Goal: Information Seeking & Learning: Learn about a topic

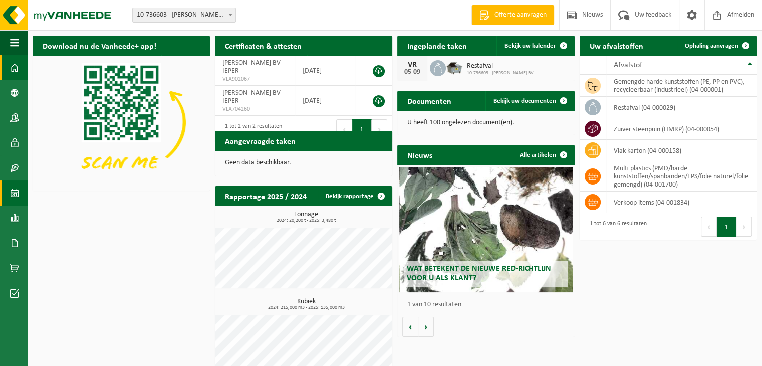
click at [19, 195] on span at bounding box center [14, 192] width 9 height 25
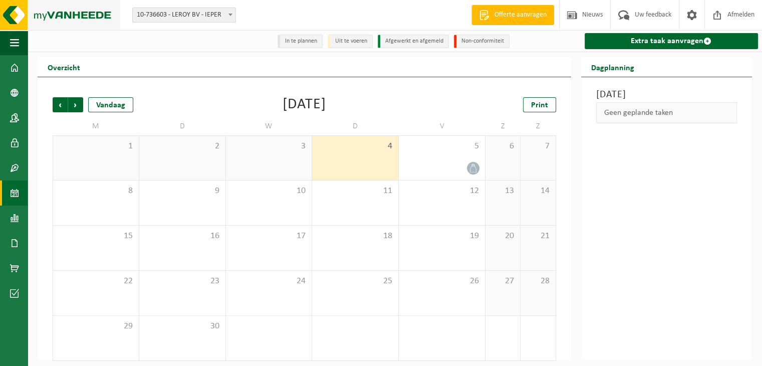
click at [80, 17] on img at bounding box center [60, 15] width 120 height 30
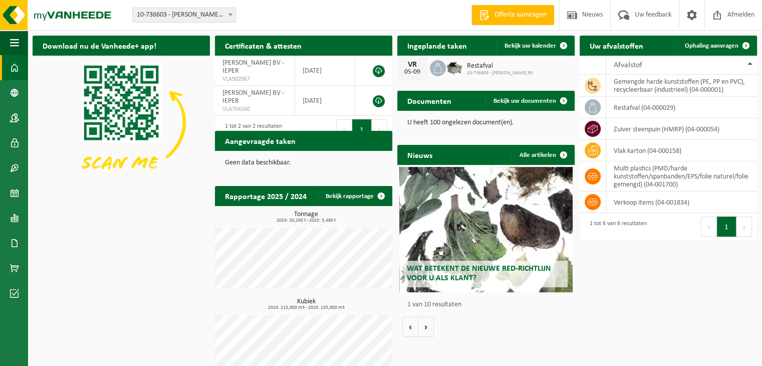
click at [470, 246] on div "Wat betekent de nieuwe RED-richtlijn voor u als klant?" at bounding box center [486, 229] width 174 height 125
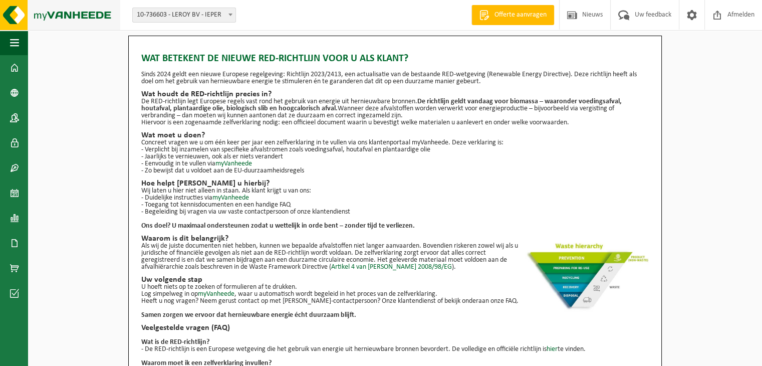
click at [89, 16] on img at bounding box center [60, 15] width 120 height 30
